Goal: Find specific page/section: Find specific page/section

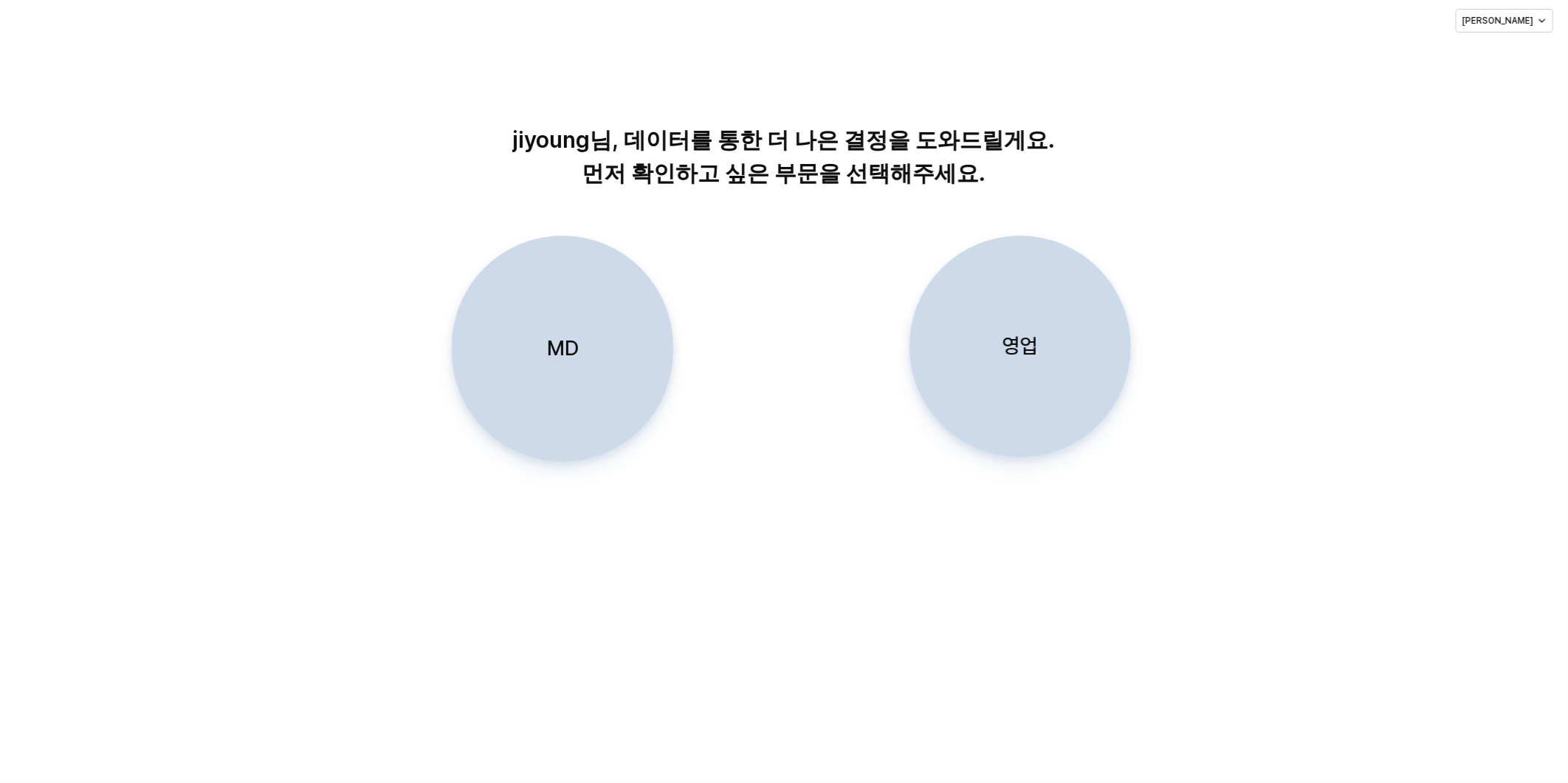
click at [784, 540] on div "jiyoung님, 데이터를 통한 더 나은 결정을 도와드릴게요. 먼저 확인하고 싶은 부문을 선택해주세요. MD 영업" at bounding box center [784, 306] width 1568 height 528
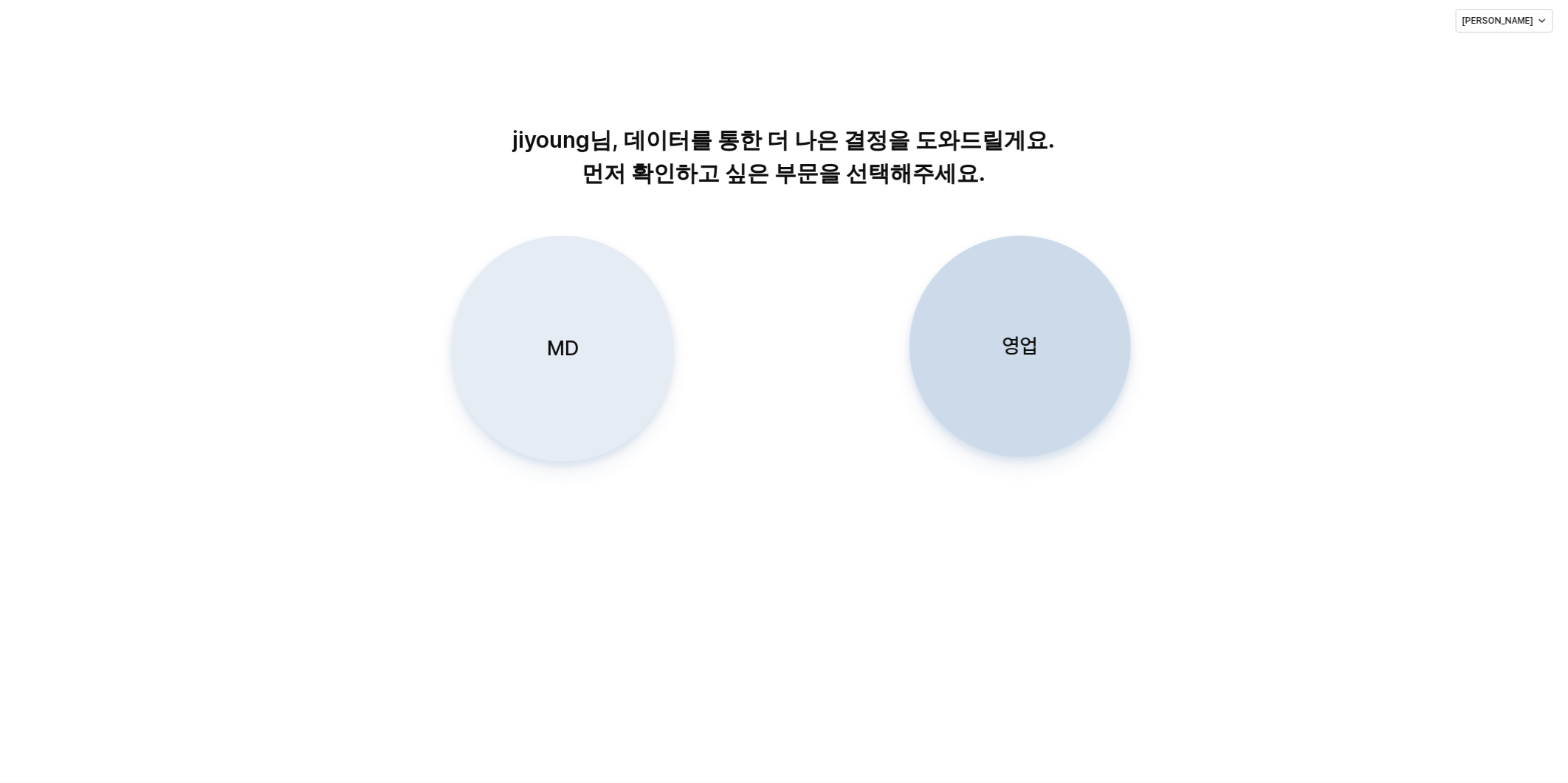
click at [559, 294] on div "MD" at bounding box center [562, 348] width 208 height 225
click at [555, 351] on p "MD" at bounding box center [562, 348] width 32 height 27
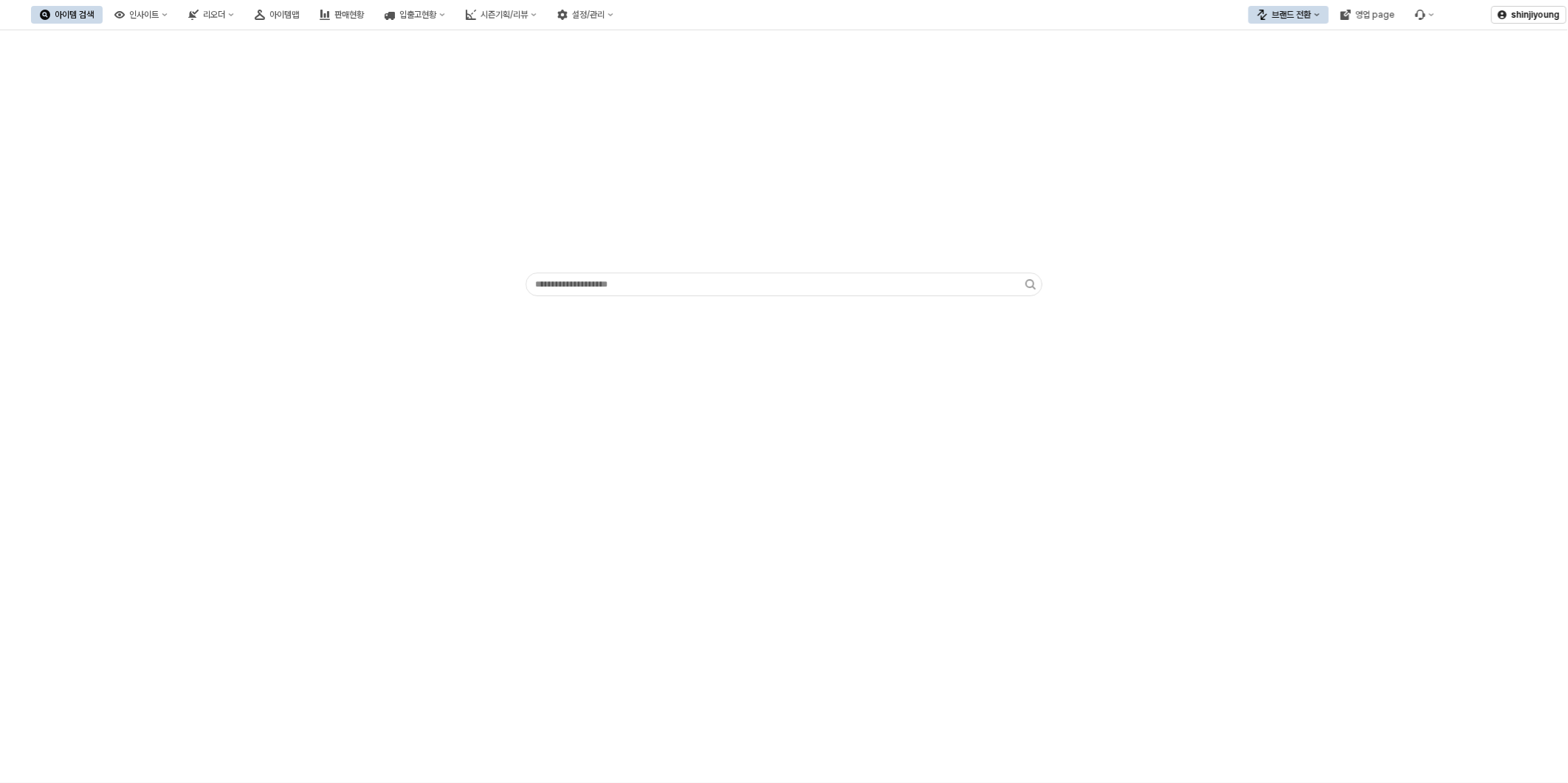
click at [140, 235] on div "App Frame" at bounding box center [784, 166] width 1550 height 260
